Goal: Find specific page/section: Find specific page/section

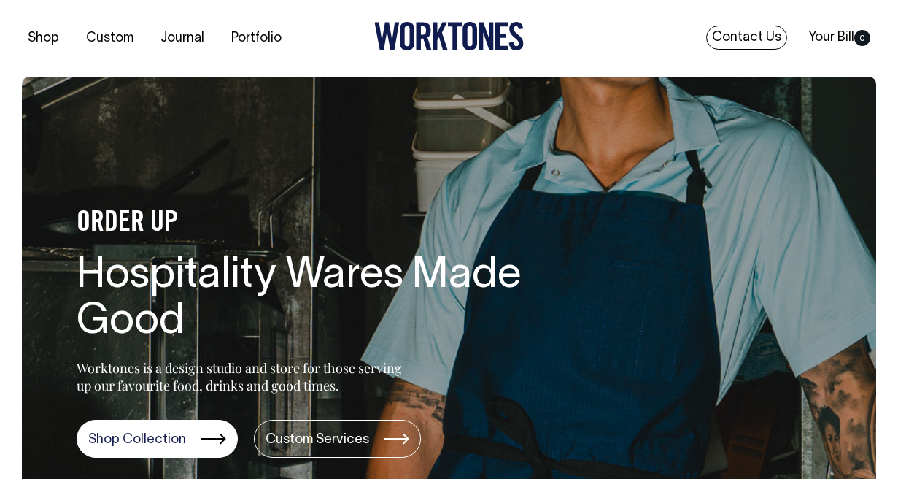
click at [754, 38] on link "Contact Us" at bounding box center [746, 38] width 81 height 24
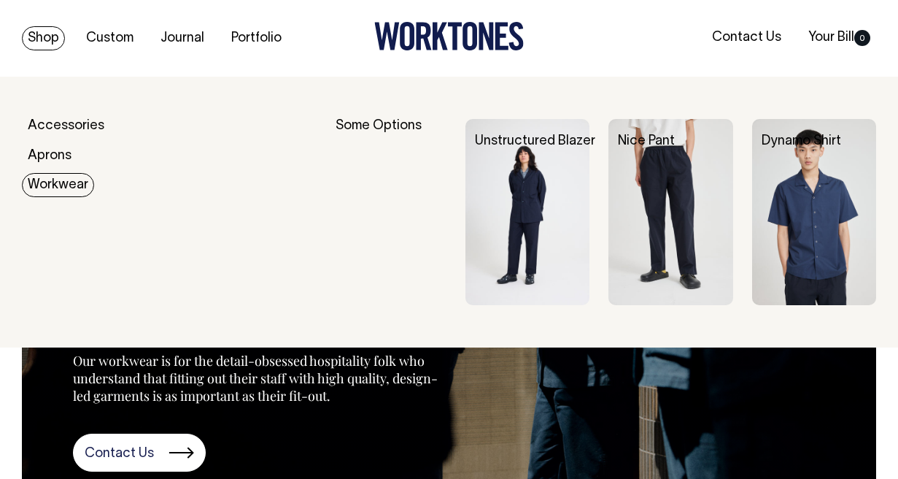
click at [51, 178] on link "Workwear" at bounding box center [58, 185] width 72 height 24
